Goal: Find specific page/section: Find specific page/section

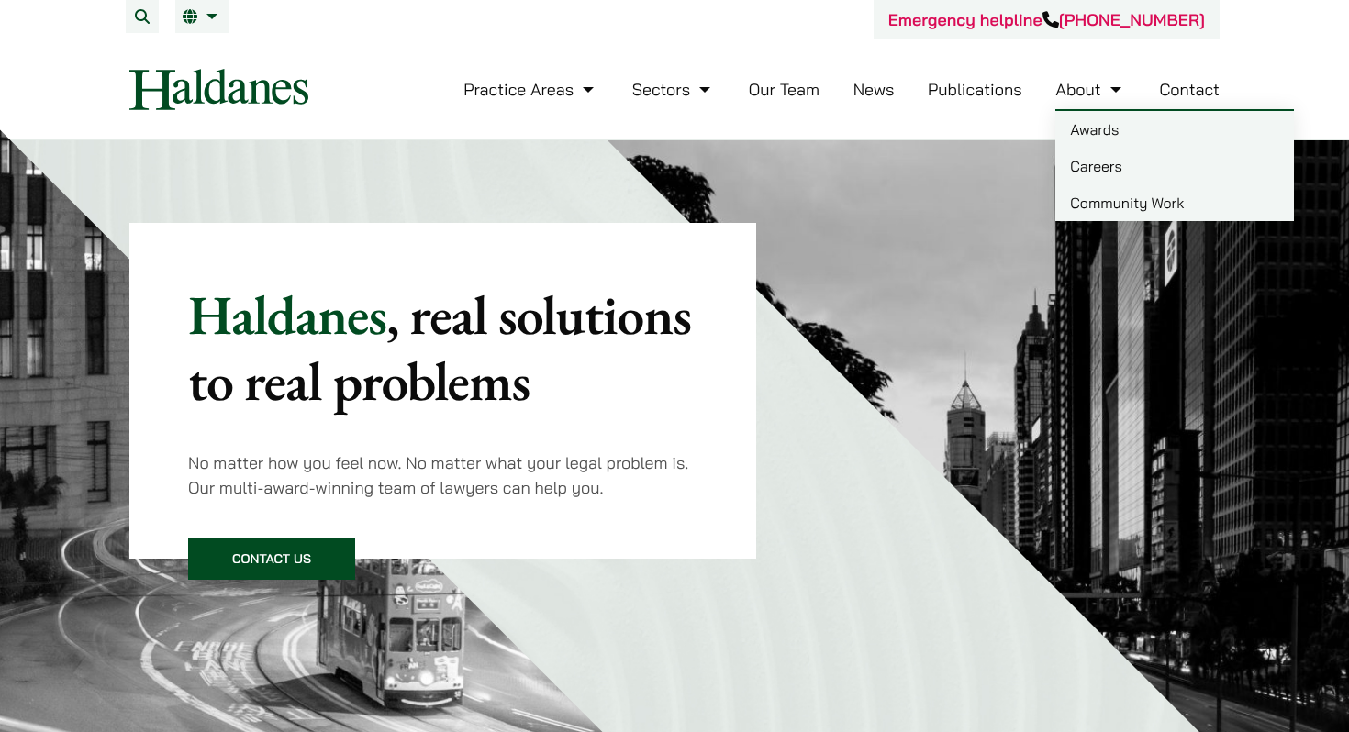
click at [1093, 171] on link "Careers" at bounding box center [1175, 166] width 239 height 37
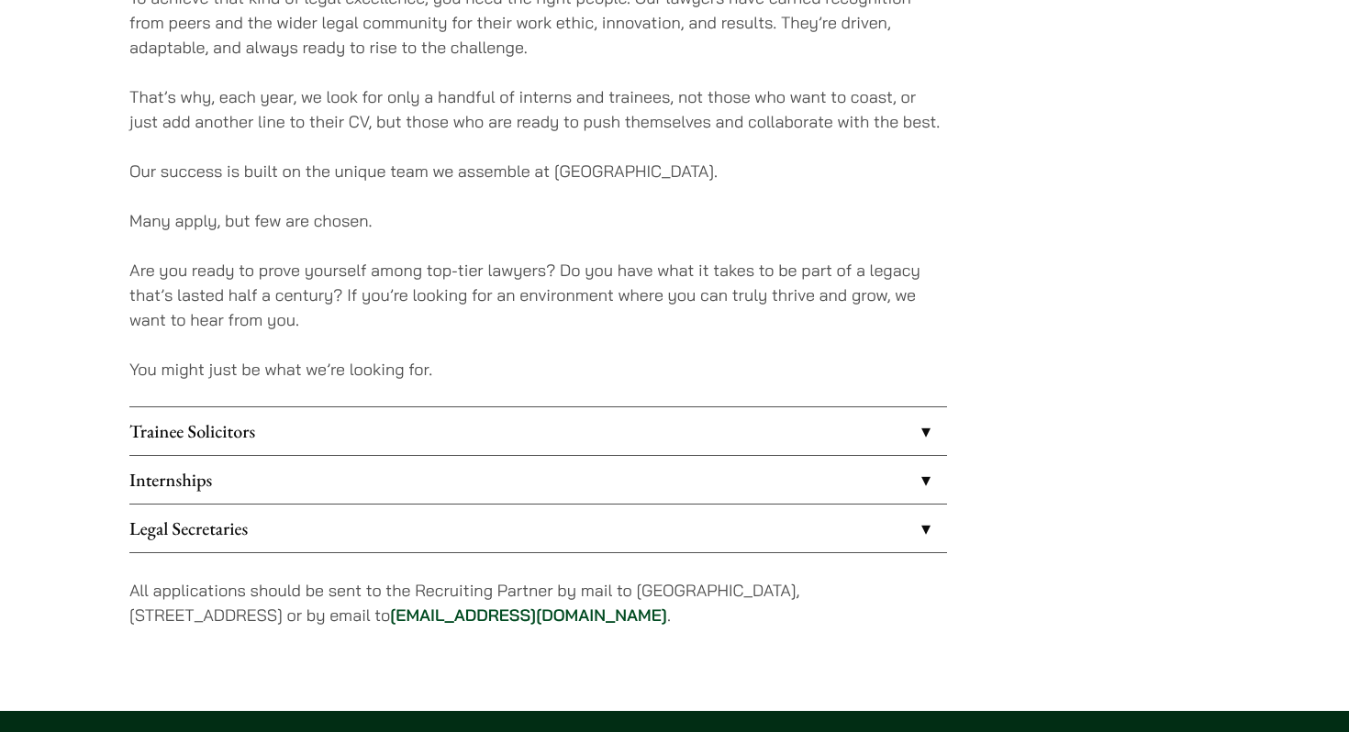
scroll to position [1302, 0]
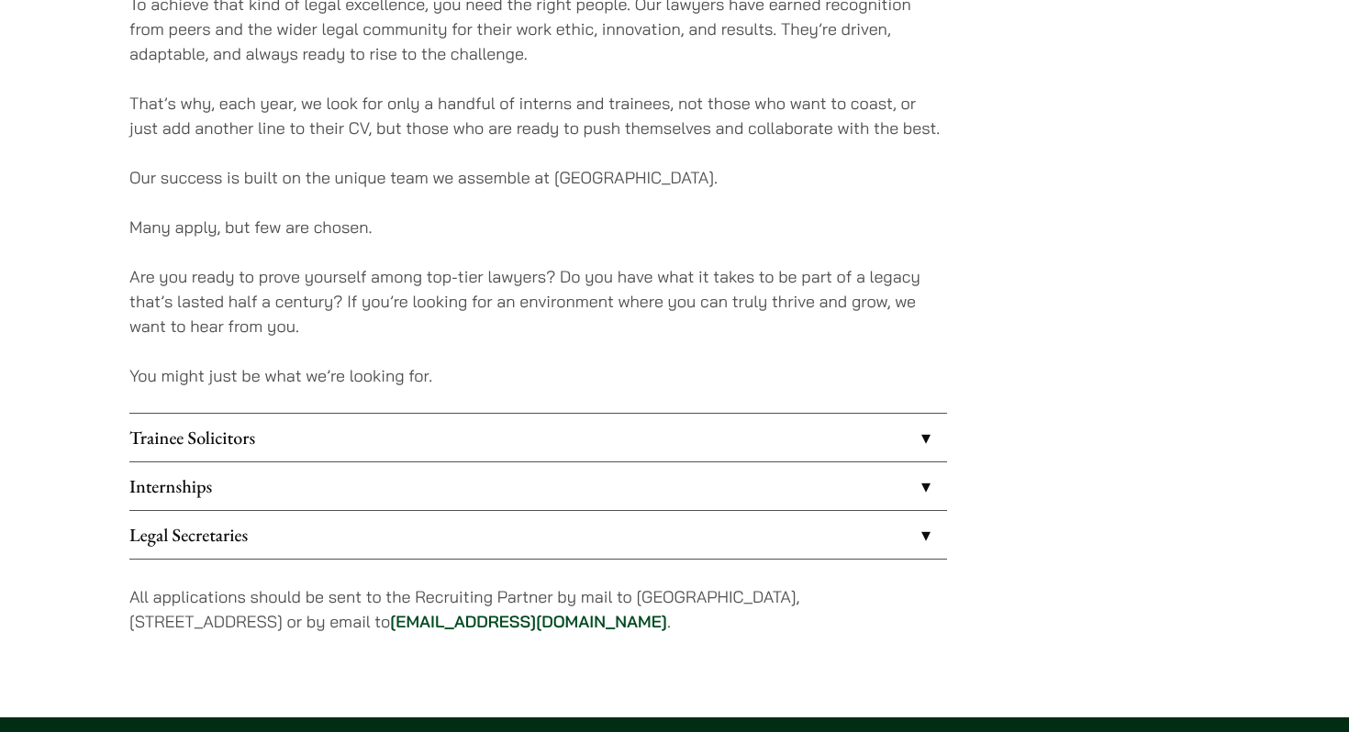
click at [596, 484] on link "Internships" at bounding box center [538, 487] width 818 height 48
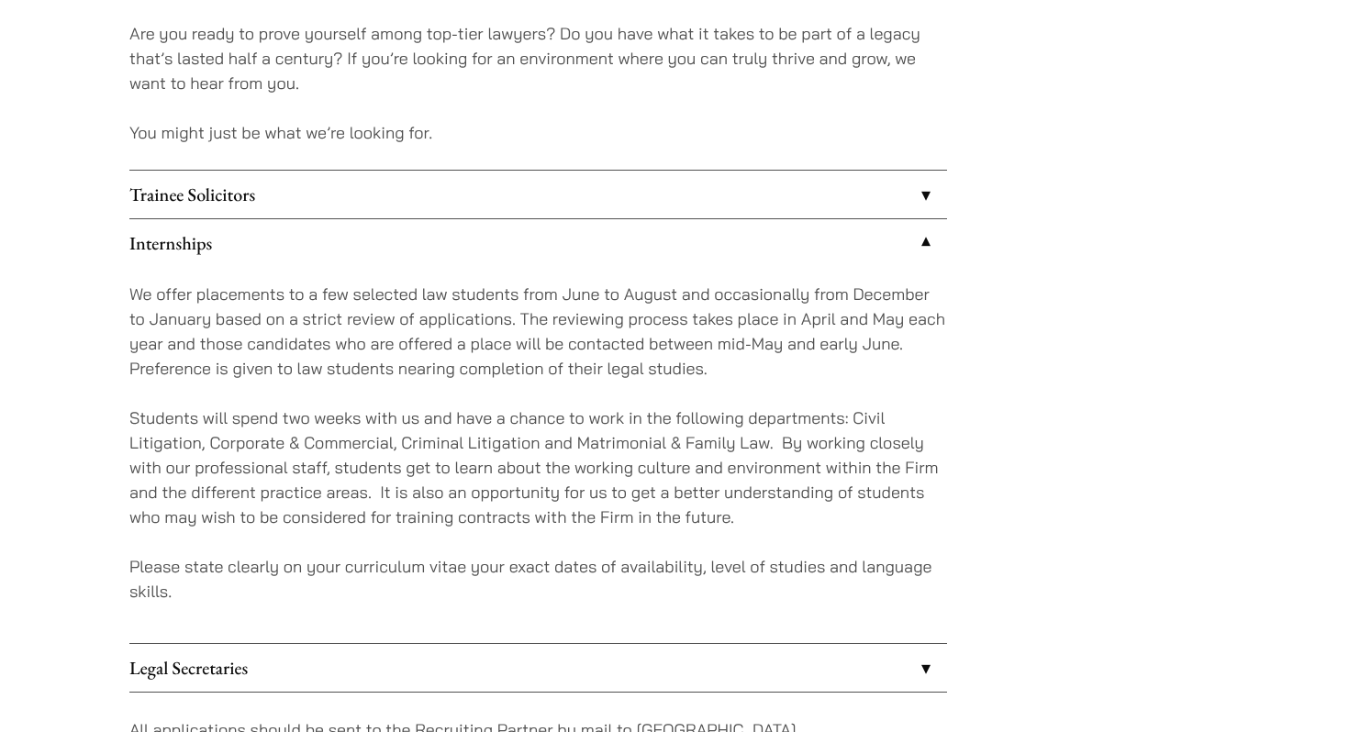
scroll to position [1548, 0]
